Goal: Task Accomplishment & Management: Complete application form

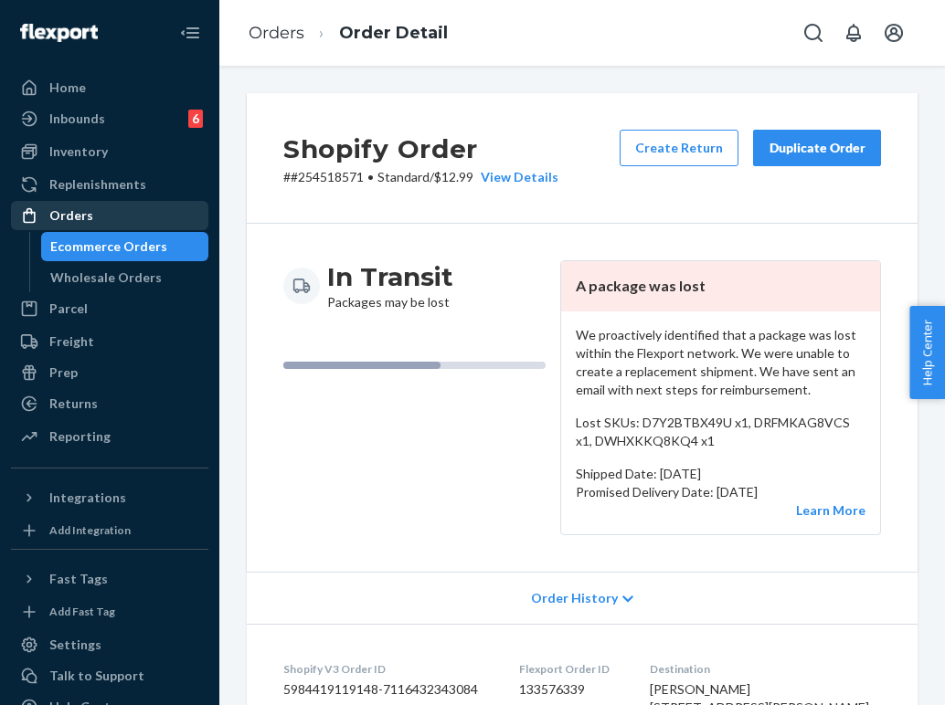
click at [172, 219] on div "Orders" at bounding box center [110, 216] width 194 height 26
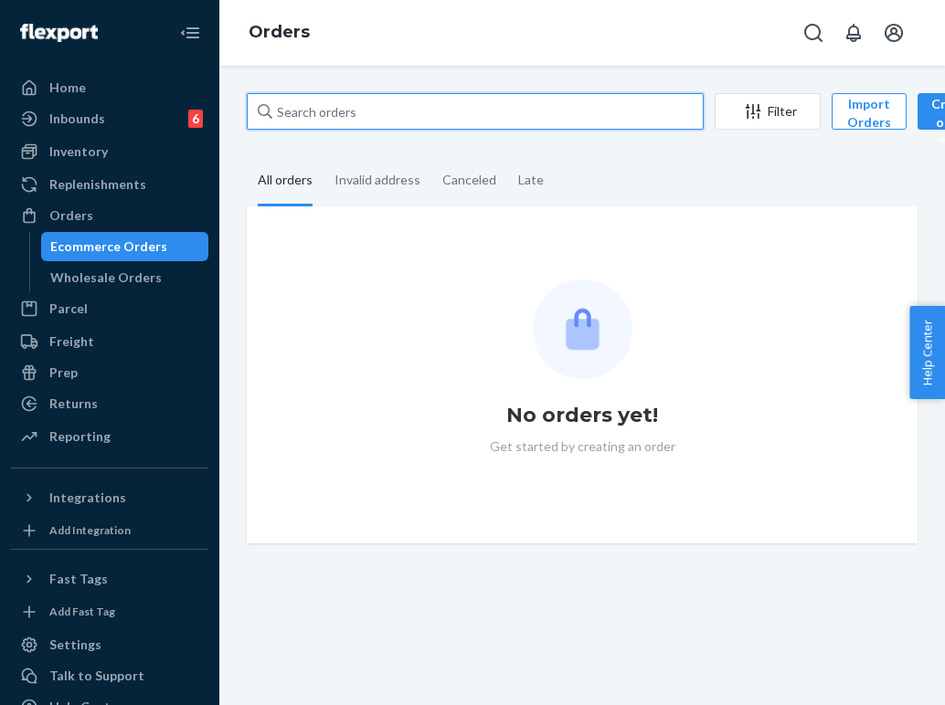
click at [408, 105] on input "text" at bounding box center [475, 111] width 457 height 37
paste input "254535300"
type input "254535300"
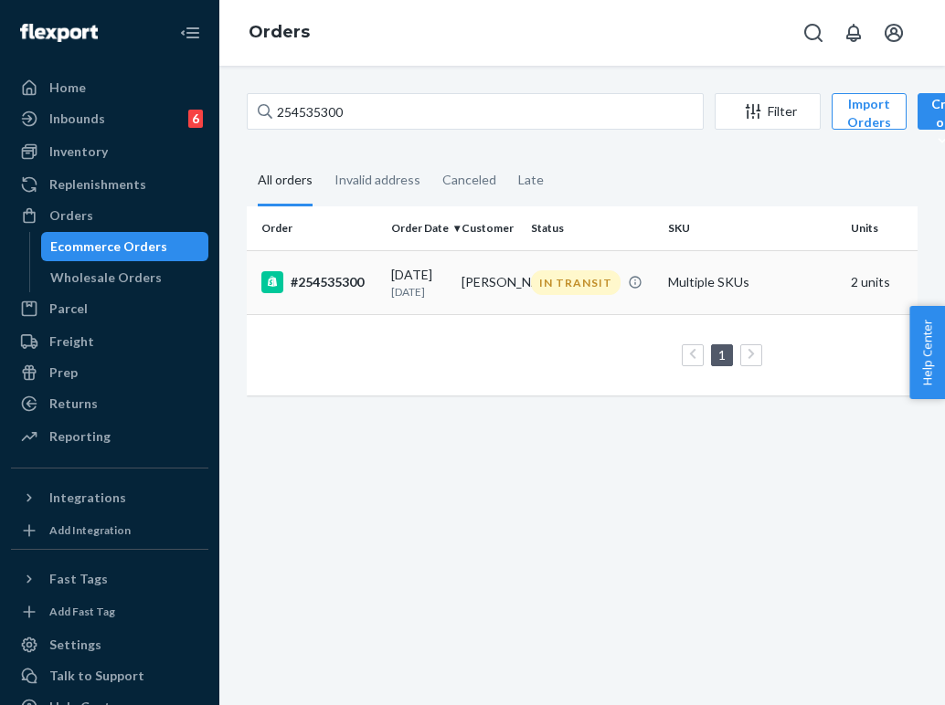
click at [568, 294] on div "IN TRANSIT" at bounding box center [576, 282] width 90 height 25
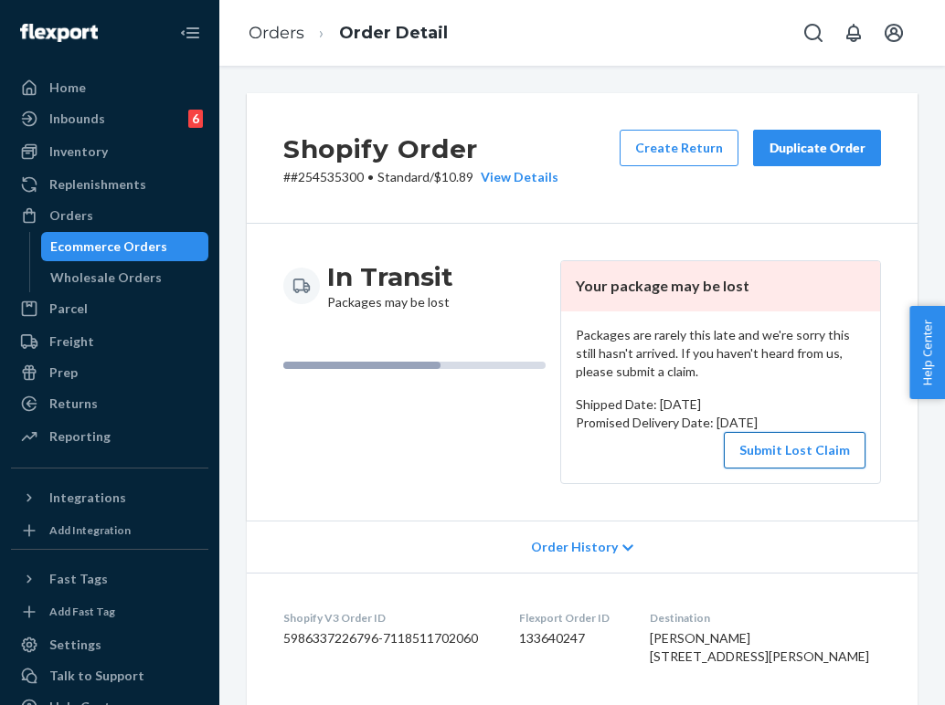
click at [804, 444] on button "Submit Lost Claim" at bounding box center [795, 450] width 142 height 37
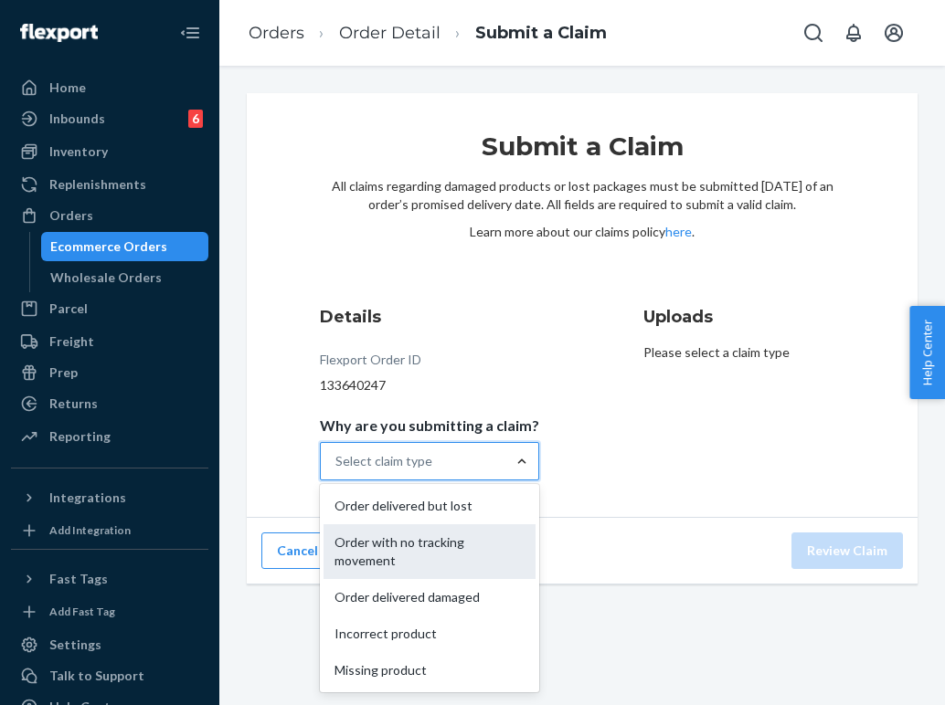
click at [493, 554] on div "Order with no tracking movement" at bounding box center [429, 552] width 212 height 55
click at [337, 471] on input "Why are you submitting a claim? option Order with no tracking movement focused,…" at bounding box center [336, 461] width 2 height 18
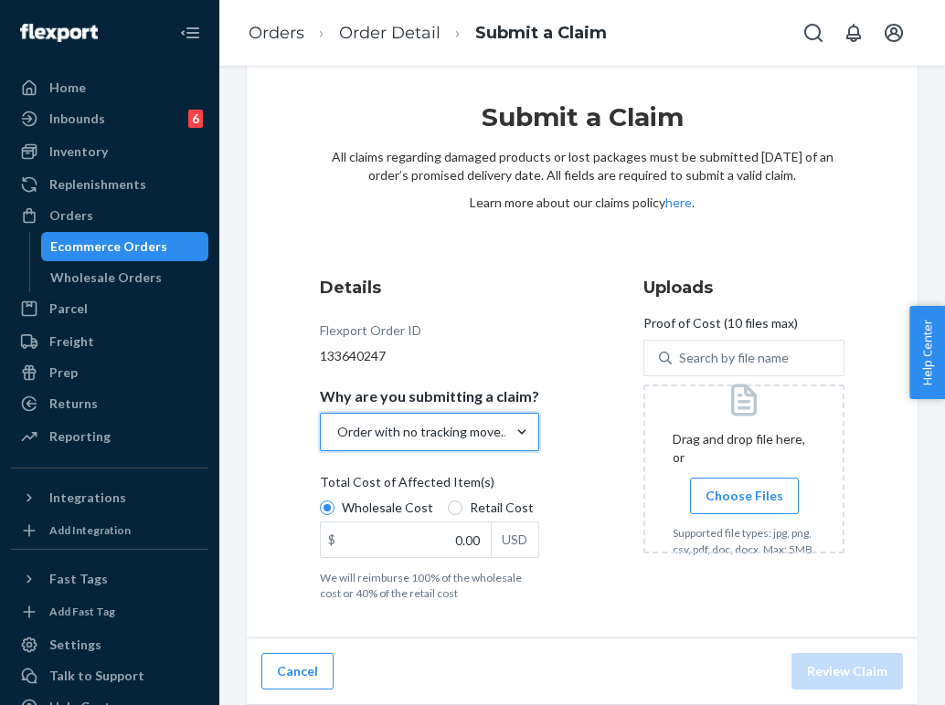
scroll to position [29, 0]
click at [759, 461] on div at bounding box center [743, 469] width 201 height 169
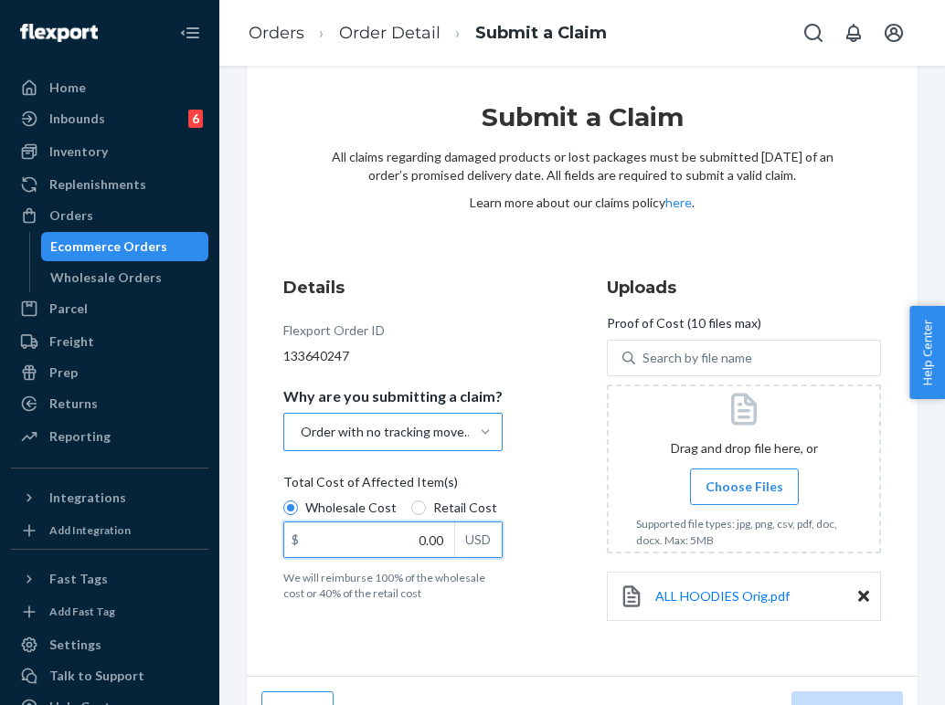
click at [433, 536] on input "0.00" at bounding box center [369, 540] width 170 height 35
type input "82.00"
click at [548, 579] on div "Details Flexport Order ID 133640247 Why are you submitting a claim? Order with …" at bounding box center [582, 458] width 598 height 364
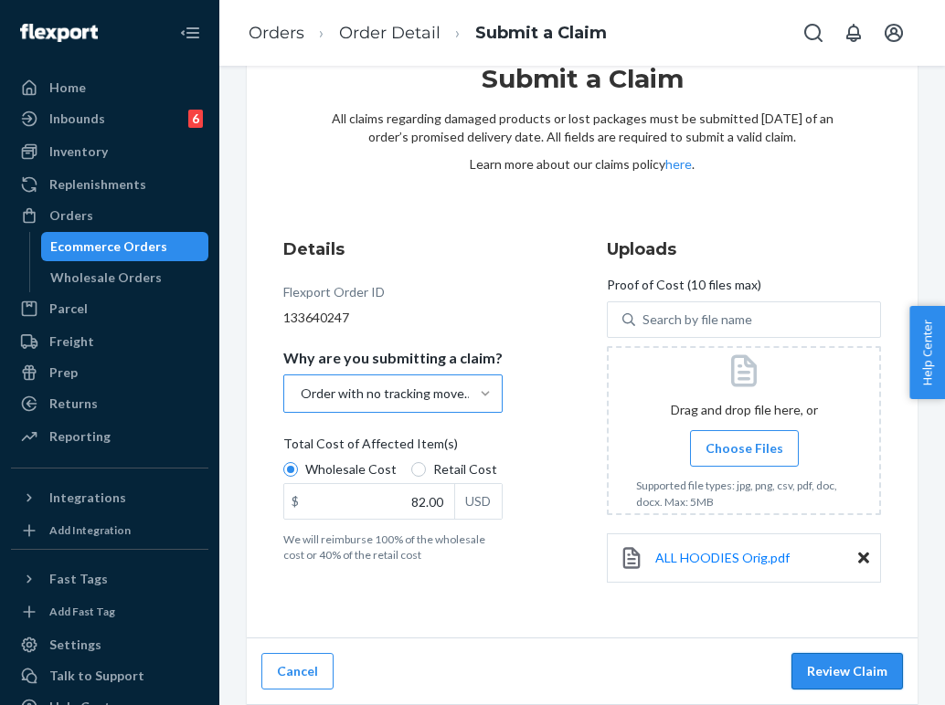
scroll to position [68, 0]
click at [840, 681] on button "Review Claim" at bounding box center [846, 671] width 111 height 37
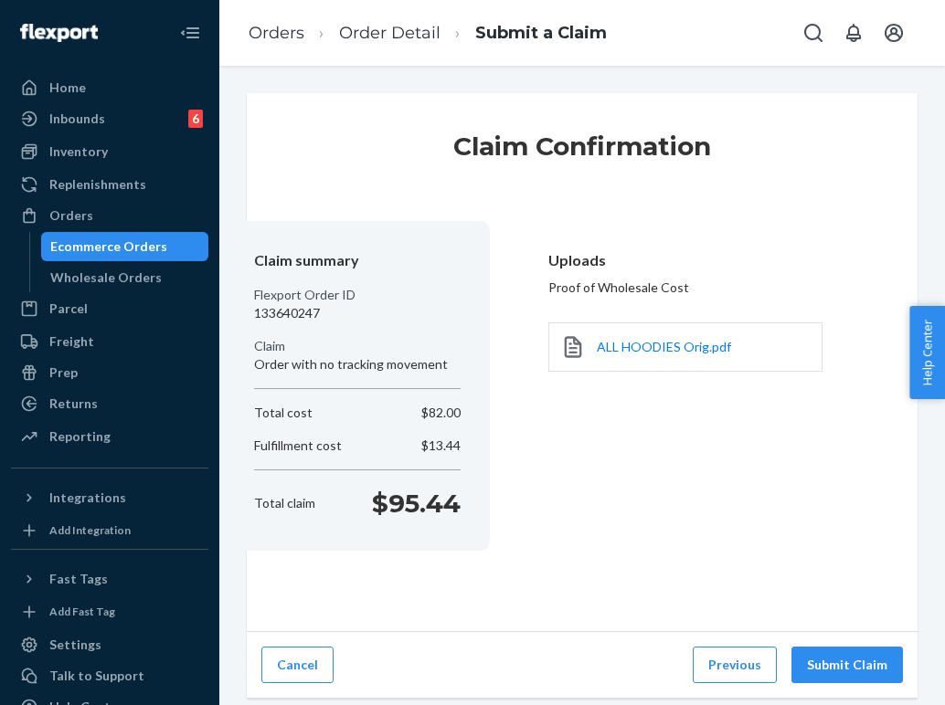
scroll to position [0, 0]
click at [852, 650] on button "Submit Claim" at bounding box center [846, 665] width 111 height 37
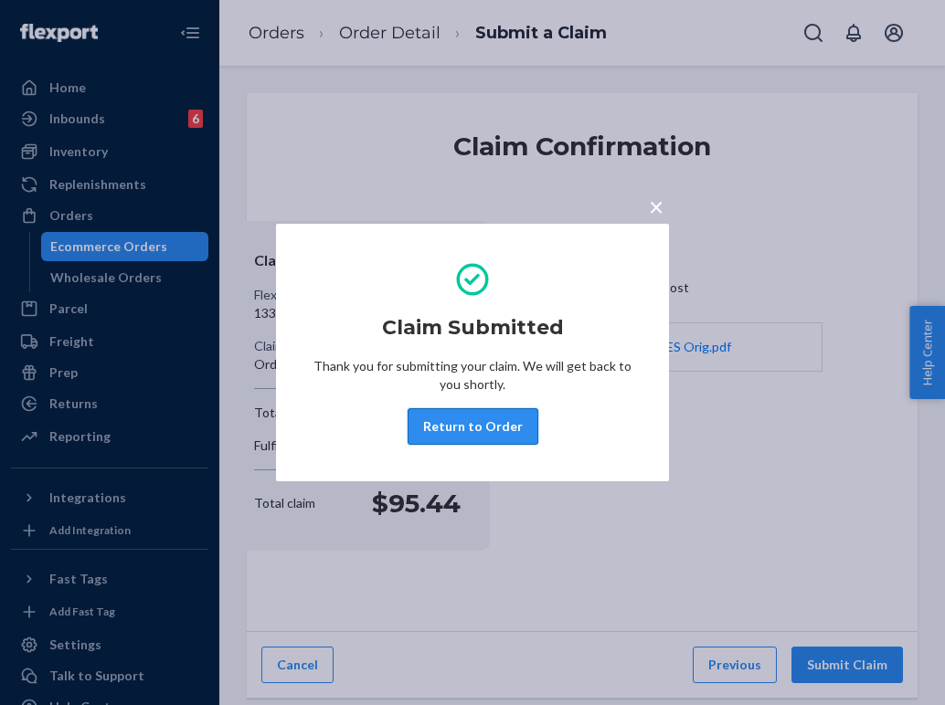
click at [428, 440] on button "Return to Order" at bounding box center [473, 426] width 131 height 37
